Goal: Navigation & Orientation: Find specific page/section

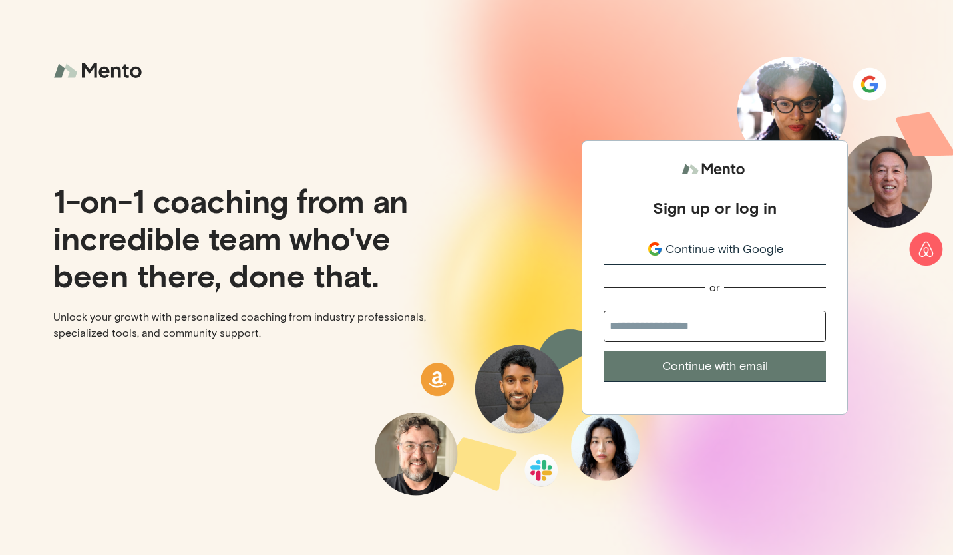
click at [705, 328] on input "email" at bounding box center [715, 326] width 222 height 31
type input "**********"
click at [702, 361] on button "Continue with email" at bounding box center [715, 366] width 222 height 31
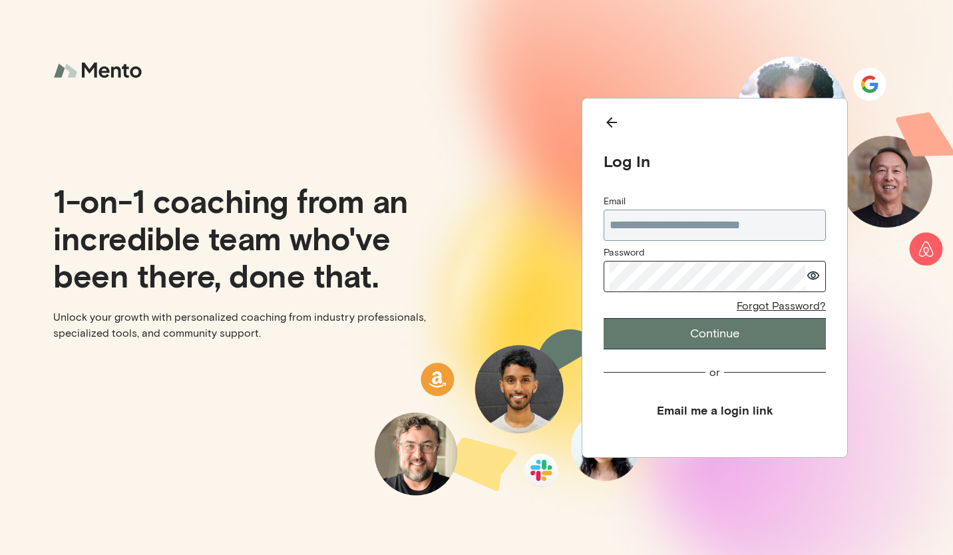
click at [694, 338] on button "Continue" at bounding box center [715, 333] width 222 height 31
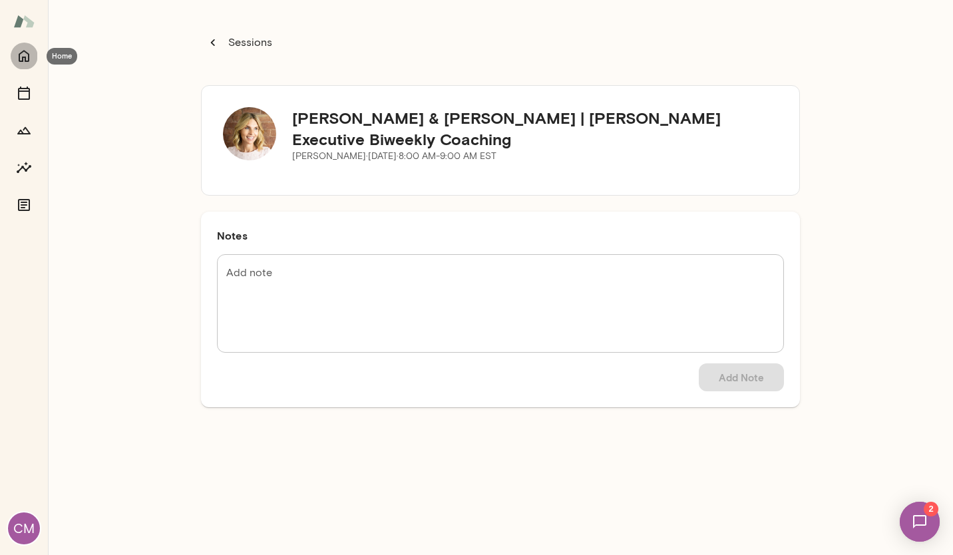
click at [22, 51] on icon "Home" at bounding box center [24, 56] width 16 height 16
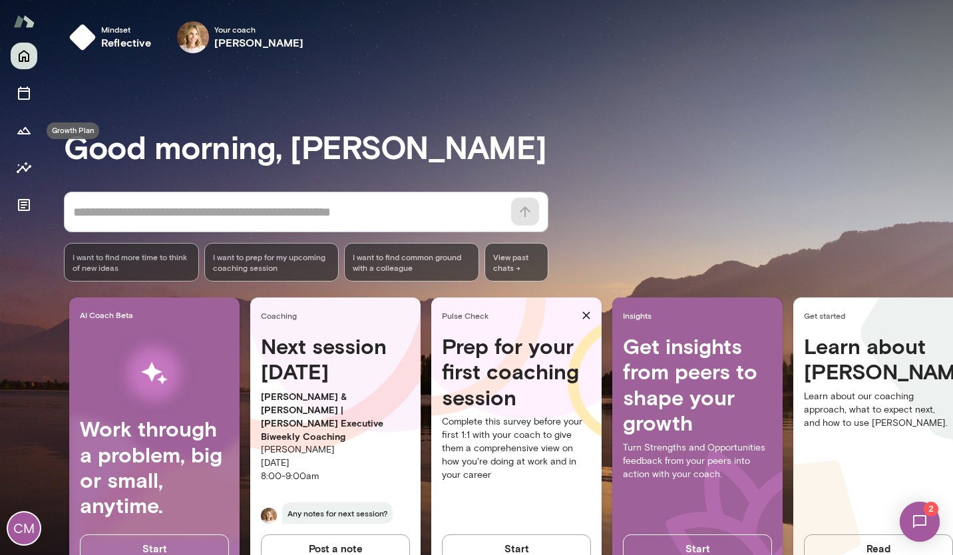
click at [18, 130] on icon "Growth Plan" at bounding box center [24, 130] width 16 height 16
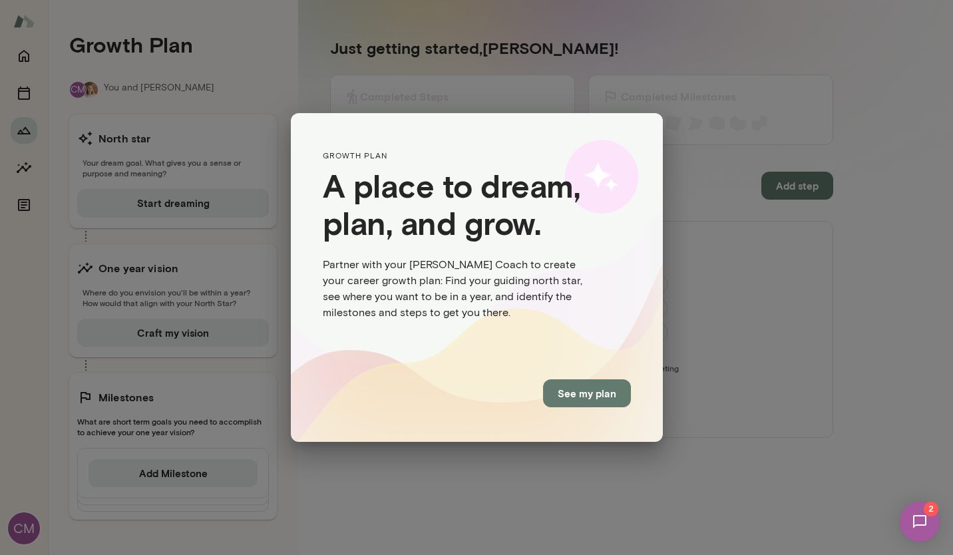
click at [593, 402] on button "See my plan" at bounding box center [587, 393] width 88 height 28
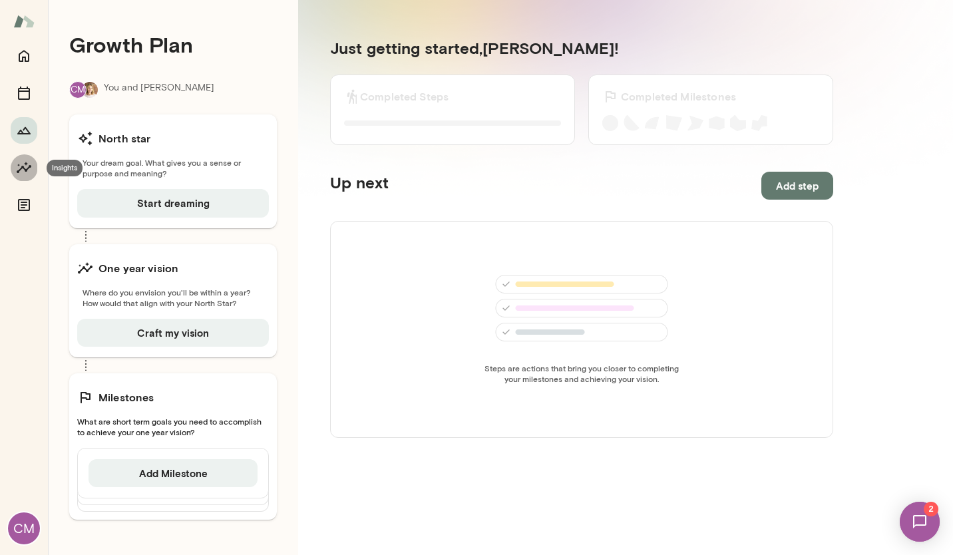
click at [22, 168] on icon "Insights" at bounding box center [24, 167] width 15 height 11
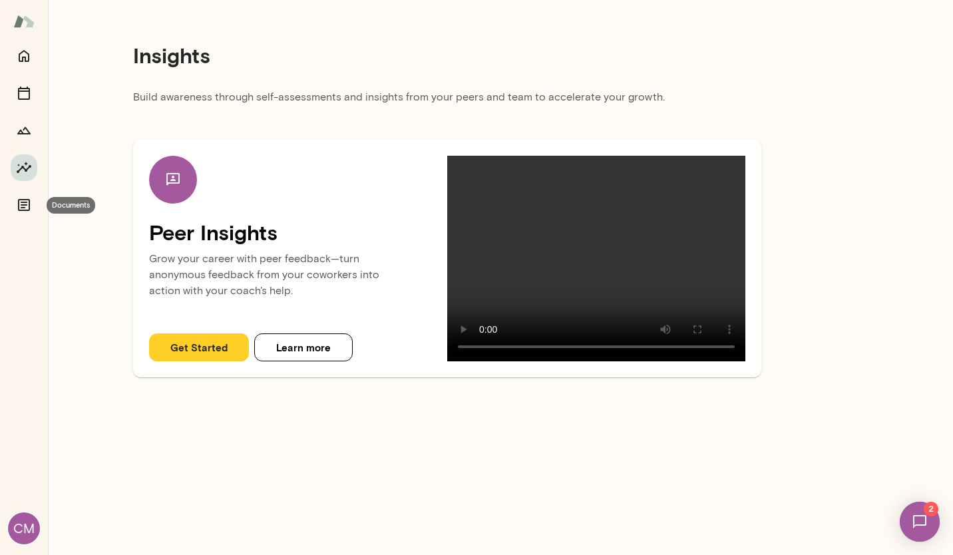
click at [25, 210] on icon "Documents" at bounding box center [24, 205] width 12 height 12
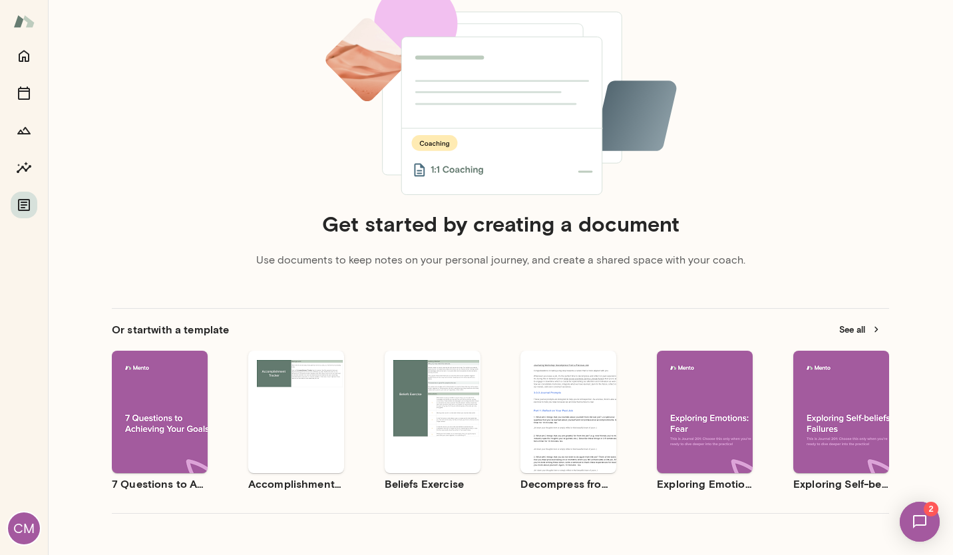
scroll to position [172, 0]
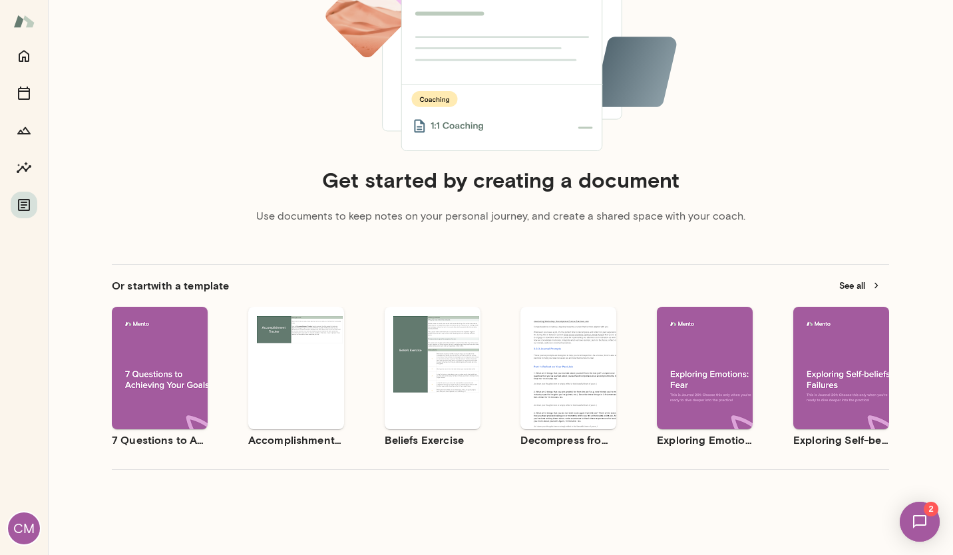
click at [923, 520] on img at bounding box center [920, 522] width 55 height 55
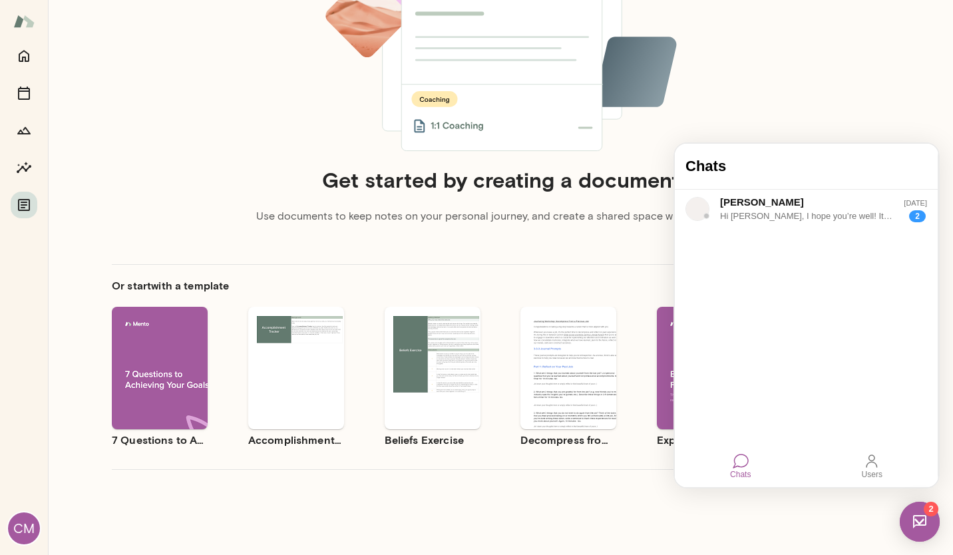
scroll to position [0, 0]
click at [835, 99] on div "Get started by creating a document Use documents to keep notes on your personal…" at bounding box center [501, 88] width 778 height 300
